Goal: Use online tool/utility: Utilize a website feature to perform a specific function

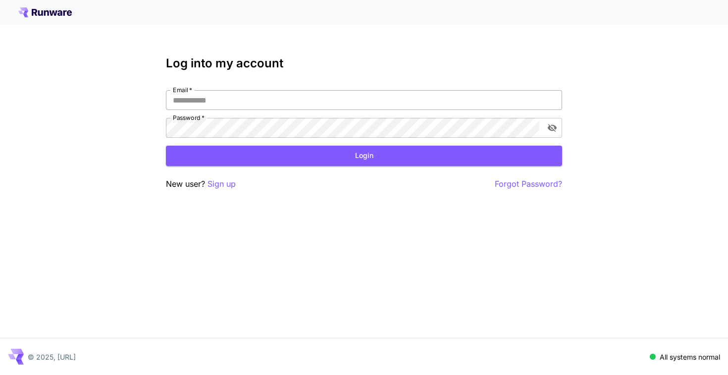
click at [220, 101] on input "Email   *" at bounding box center [364, 100] width 396 height 20
type input "**********"
click at [274, 159] on button "Login" at bounding box center [364, 156] width 396 height 20
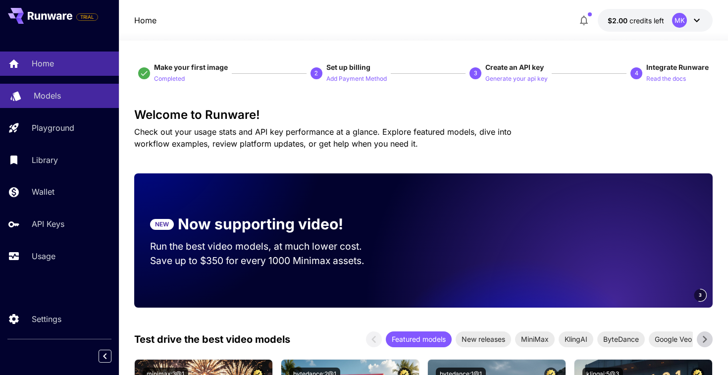
click at [46, 103] on link "Models" at bounding box center [59, 96] width 119 height 24
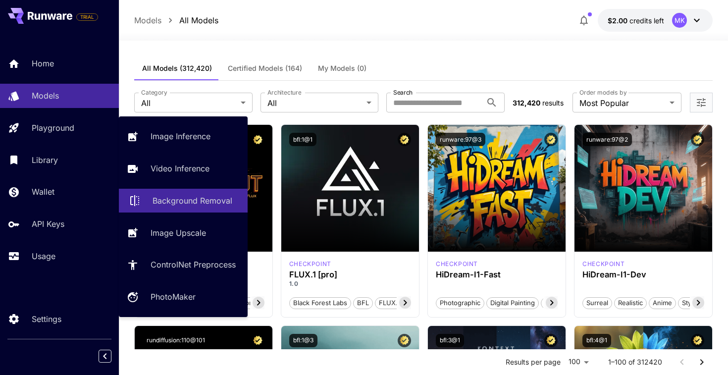
click at [198, 201] on p "Background Removal" at bounding box center [193, 201] width 80 height 12
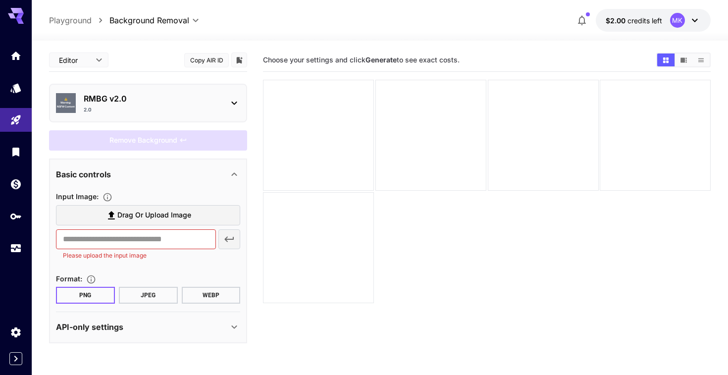
scroll to position [0, 0]
click at [653, 21] on span "credits left" at bounding box center [645, 20] width 35 height 8
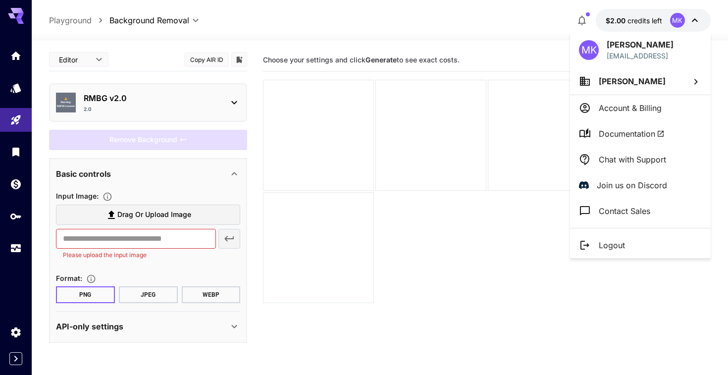
click at [416, 111] on div at bounding box center [364, 187] width 728 height 375
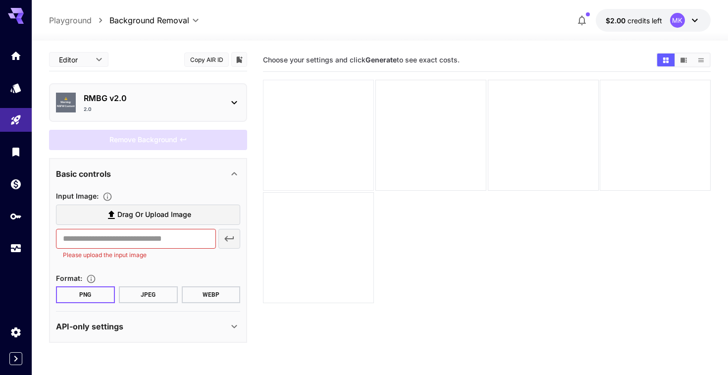
click at [323, 130] on div at bounding box center [318, 135] width 111 height 111
click at [18, 91] on icon "Models" at bounding box center [17, 85] width 12 height 12
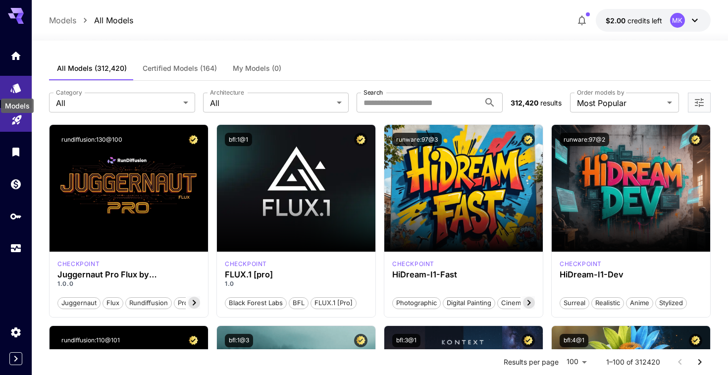
click at [16, 124] on link at bounding box center [16, 120] width 32 height 24
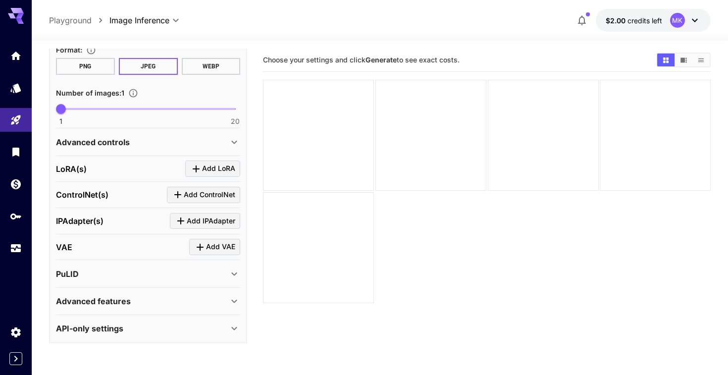
scroll to position [282, 0]
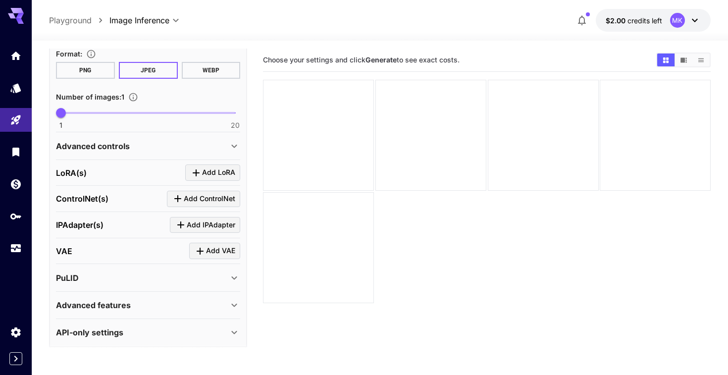
click at [139, 324] on div "API-only settings" at bounding box center [148, 332] width 184 height 24
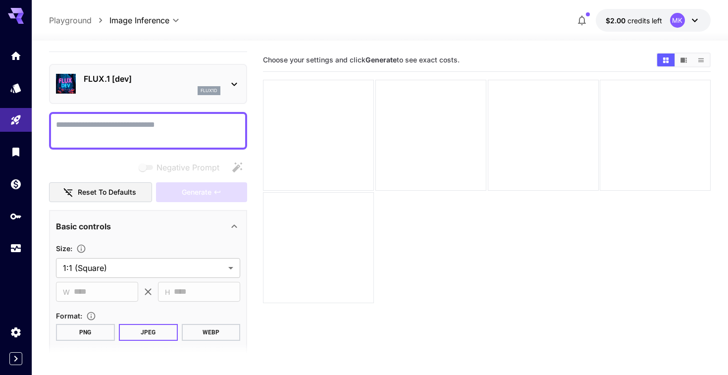
scroll to position [0, 0]
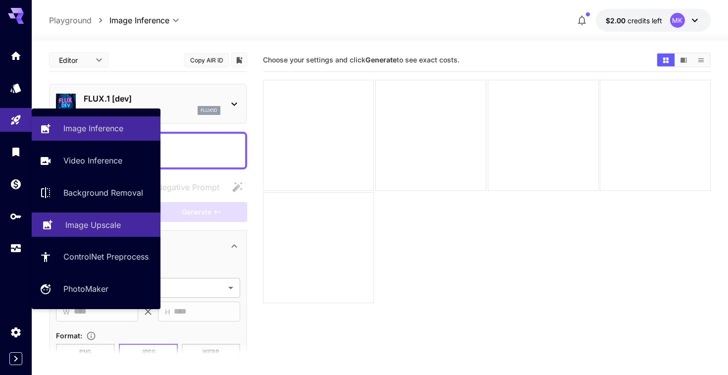
click at [89, 232] on link "Image Upscale" at bounding box center [96, 224] width 129 height 24
type input "**********"
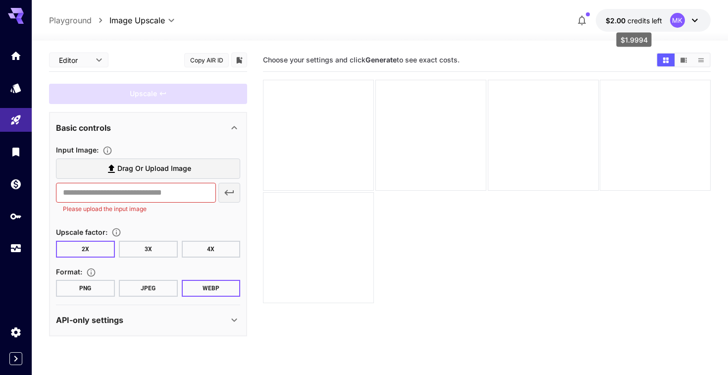
click at [654, 19] on span "credits left" at bounding box center [645, 20] width 35 height 8
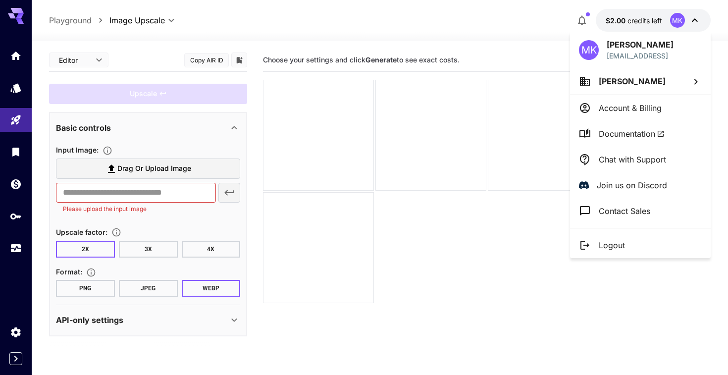
click at [199, 20] on div at bounding box center [364, 187] width 728 height 375
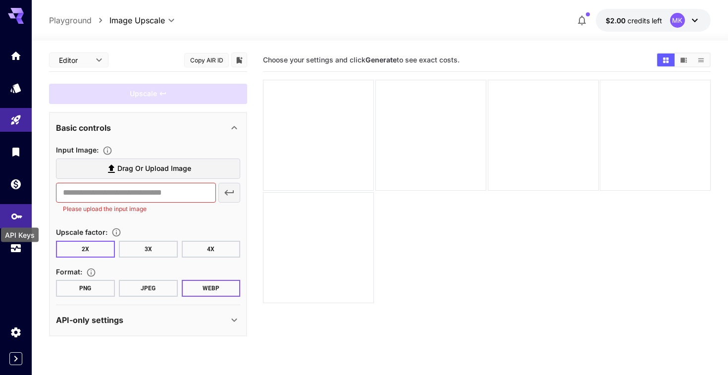
click at [16, 218] on icon "API Keys" at bounding box center [17, 213] width 12 height 12
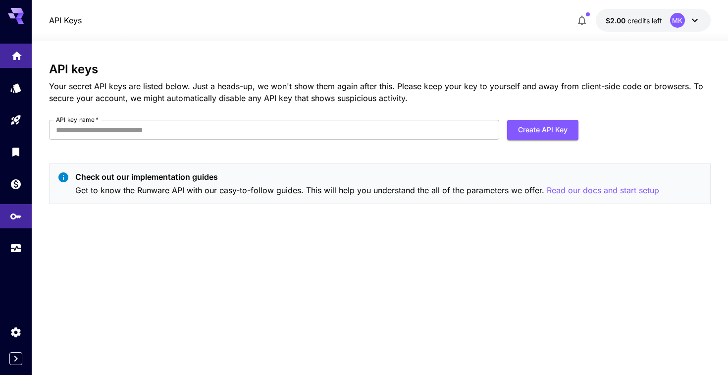
click at [11, 58] on icon "Home" at bounding box center [17, 53] width 12 height 12
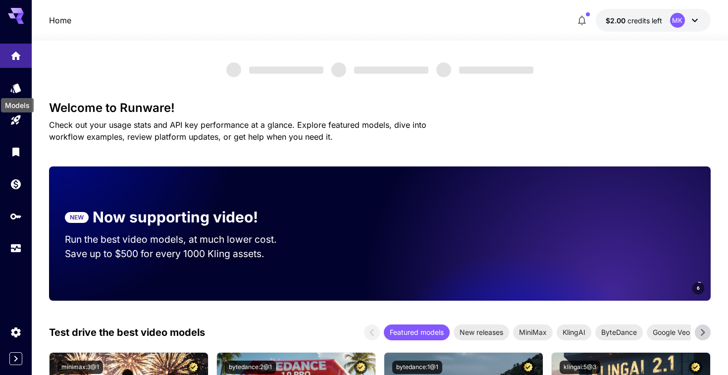
click at [16, 101] on div "Models" at bounding box center [17, 105] width 33 height 14
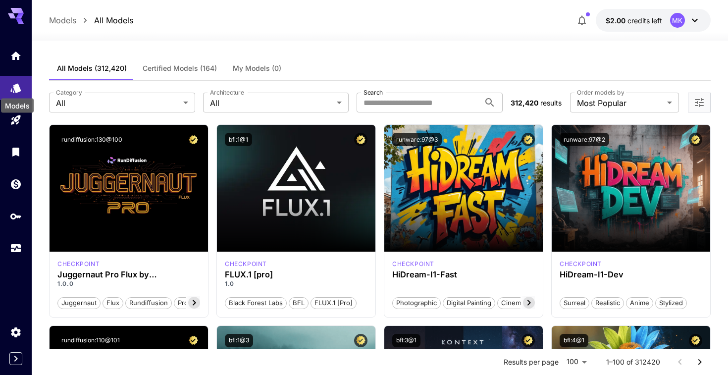
click at [16, 92] on div "Models" at bounding box center [17, 103] width 35 height 22
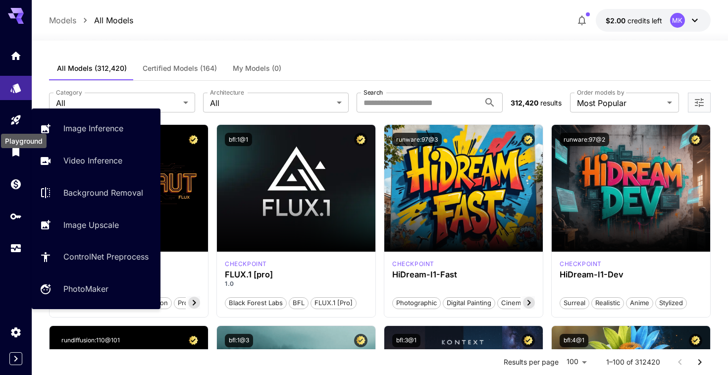
click at [16, 134] on div "Playground" at bounding box center [24, 141] width 46 height 14
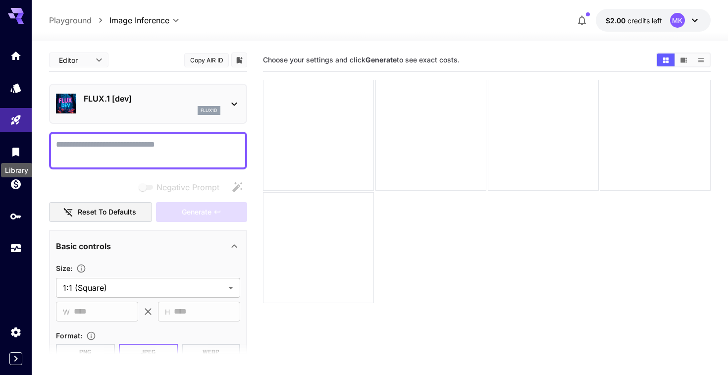
click at [16, 164] on div "Library" at bounding box center [16, 170] width 31 height 14
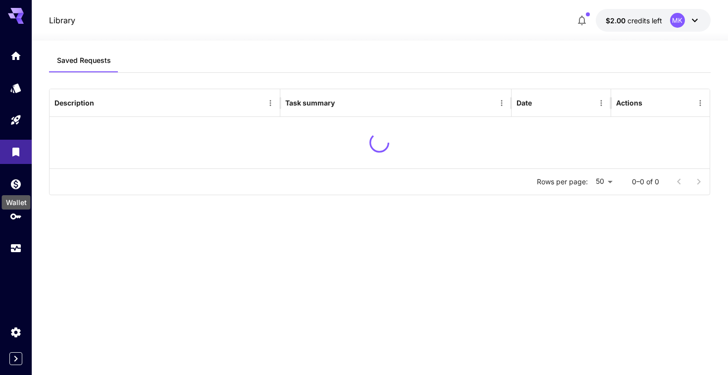
click at [11, 205] on div "Wallet" at bounding box center [16, 202] width 29 height 14
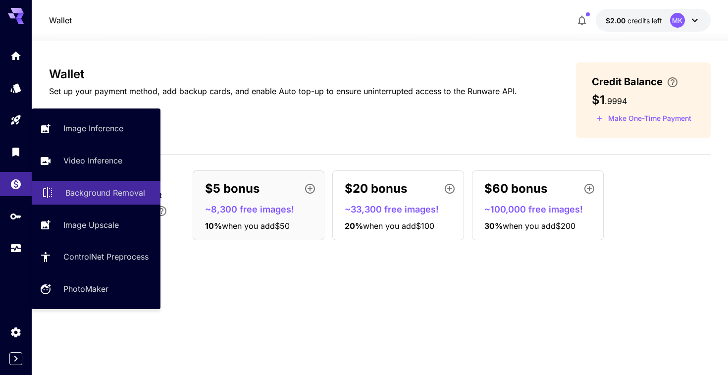
click at [96, 185] on link "Background Removal" at bounding box center [96, 193] width 129 height 24
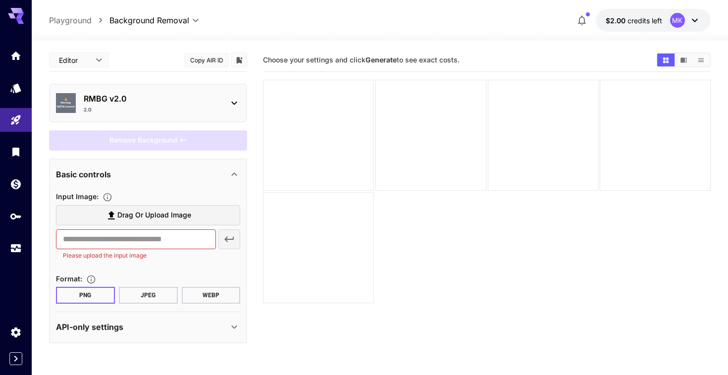
click at [162, 138] on div "Remove Background" at bounding box center [148, 140] width 198 height 20
click at [172, 180] on div "Basic controls" at bounding box center [142, 174] width 172 height 12
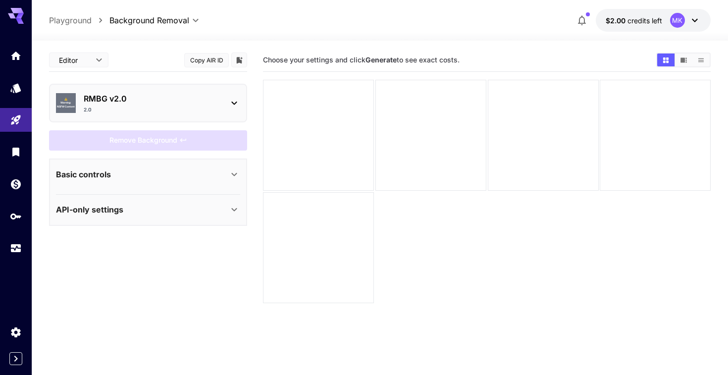
click at [169, 189] on section "Basic controls Input Image : Drag or upload image ​ Please upload the input ima…" at bounding box center [148, 176] width 184 height 35
click at [164, 171] on div "Basic controls" at bounding box center [142, 174] width 172 height 12
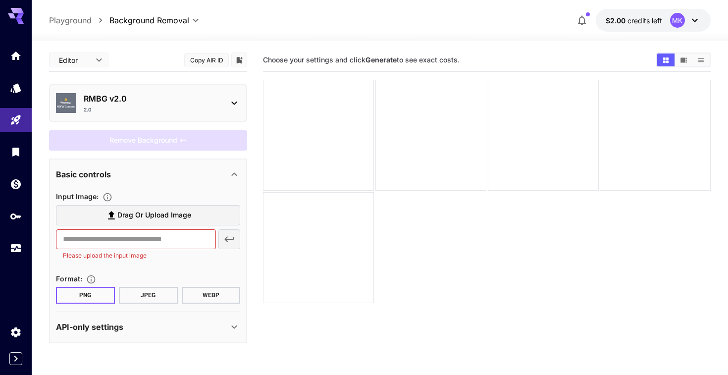
click at [171, 227] on section "Drag or upload image ​ Please upload the input image" at bounding box center [148, 232] width 184 height 55
click at [172, 216] on span "Drag or upload image" at bounding box center [154, 215] width 74 height 12
click at [0, 0] on input "Drag or upload image" at bounding box center [0, 0] width 0 height 0
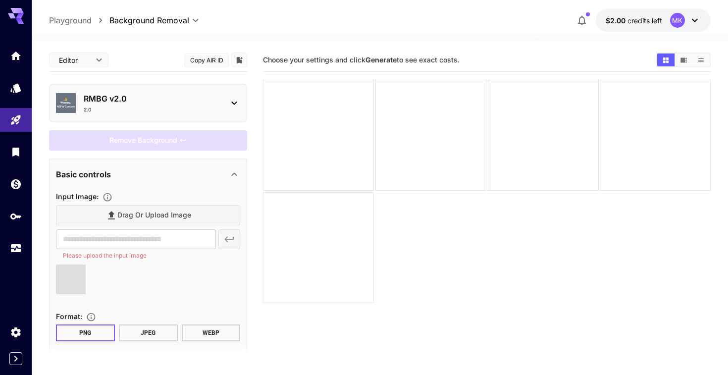
type input "**********"
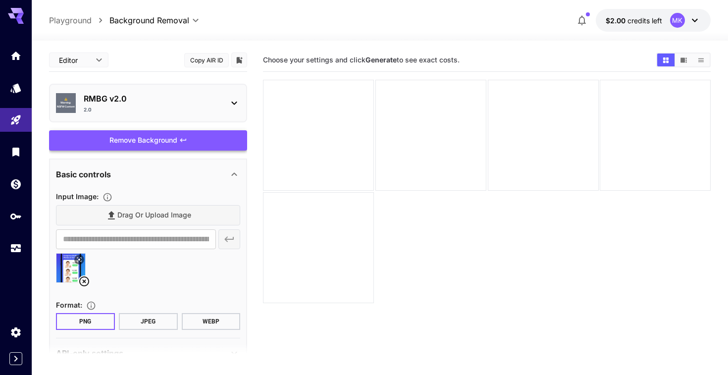
click at [182, 146] on div "Remove Background" at bounding box center [148, 140] width 198 height 20
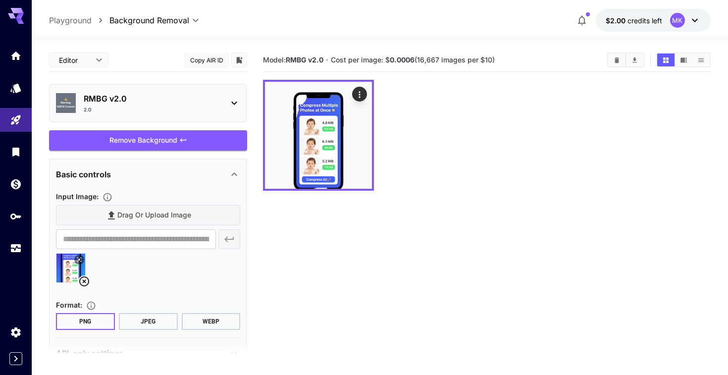
drag, startPoint x: 509, startPoint y: 59, endPoint x: 421, endPoint y: 62, distance: 88.2
click at [421, 62] on section "Model: RMBG v2.0 · Cost per image: $ 0.0006 (16,667 images per $10)" at bounding box center [431, 60] width 336 height 12
copy span "16,667 images per $10)"
click at [420, 172] on div at bounding box center [487, 135] width 448 height 111
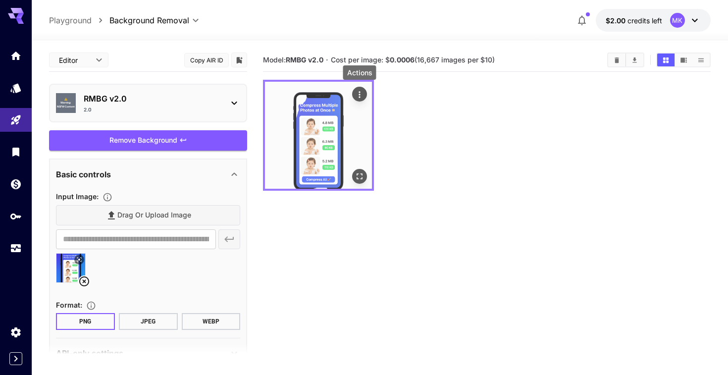
click at [361, 90] on icon "Actions" at bounding box center [360, 95] width 10 height 10
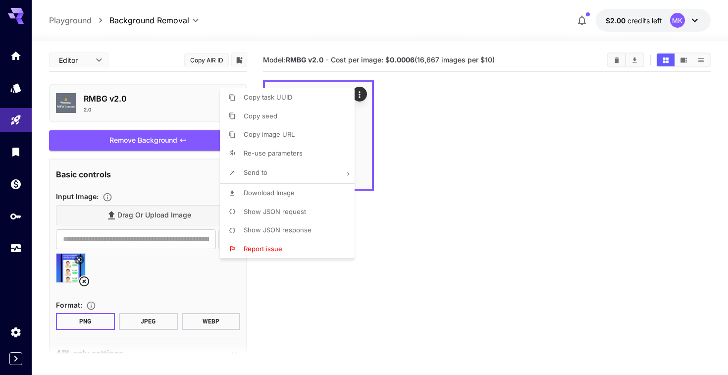
click at [386, 245] on div at bounding box center [364, 187] width 728 height 375
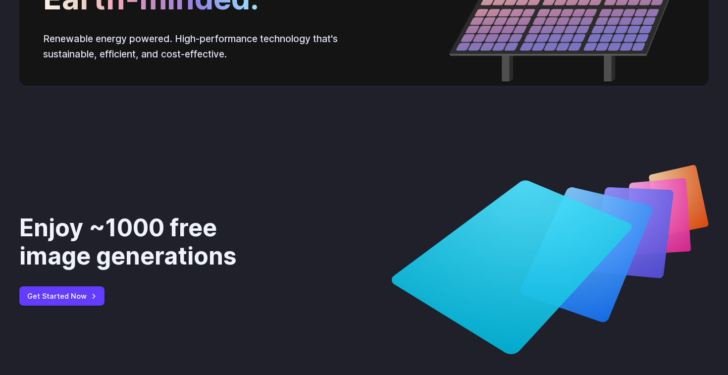
scroll to position [3715, 0]
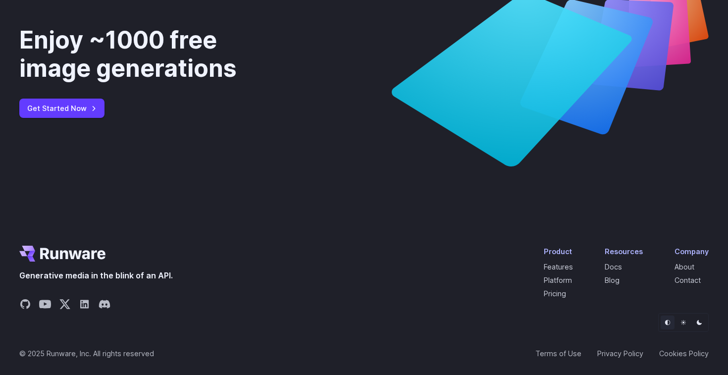
click at [559, 274] on li "Platform" at bounding box center [558, 279] width 29 height 11
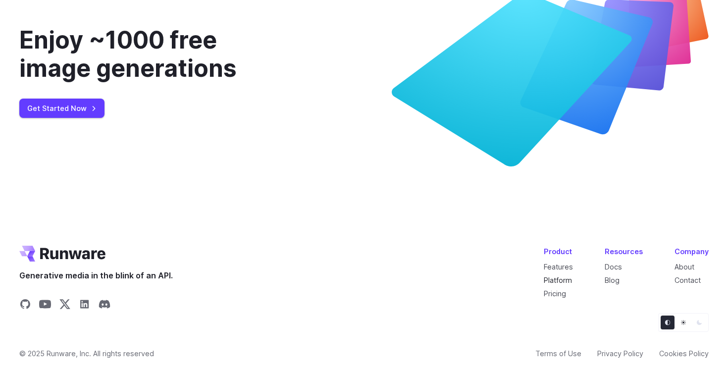
click at [560, 278] on link "Platform" at bounding box center [558, 280] width 28 height 8
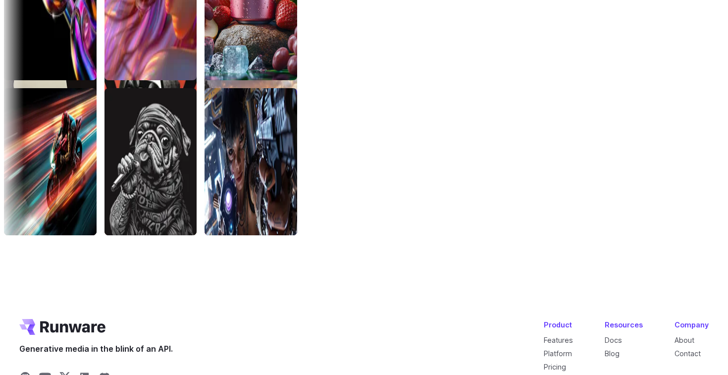
scroll to position [3386, 0]
